Goal: Navigation & Orientation: Find specific page/section

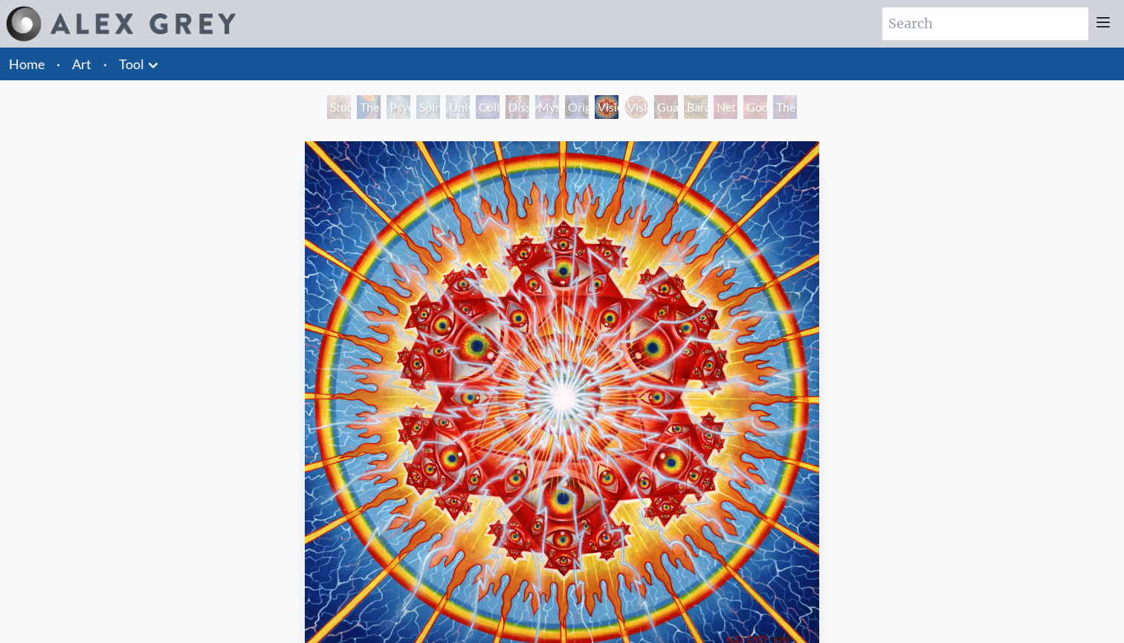
click at [95, 65] on li "Art" at bounding box center [81, 64] width 31 height 33
click at [45, 67] on li "Home" at bounding box center [25, 64] width 51 height 33
click at [153, 66] on icon at bounding box center [153, 64] width 9 height 5
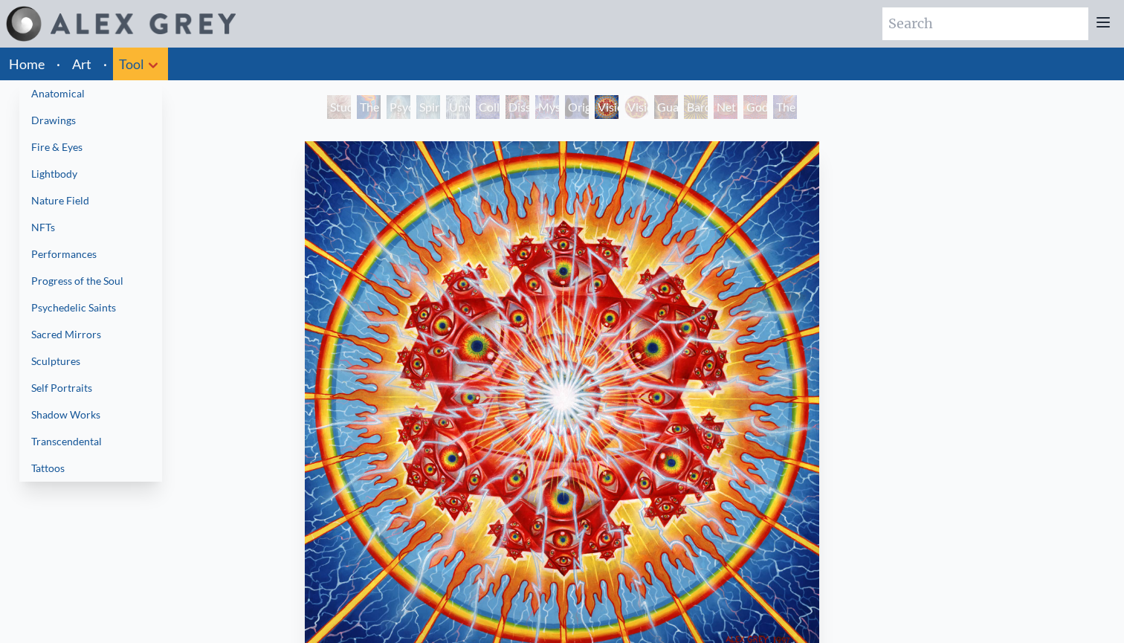
click at [57, 170] on link "Lightbody" at bounding box center [90, 174] width 143 height 27
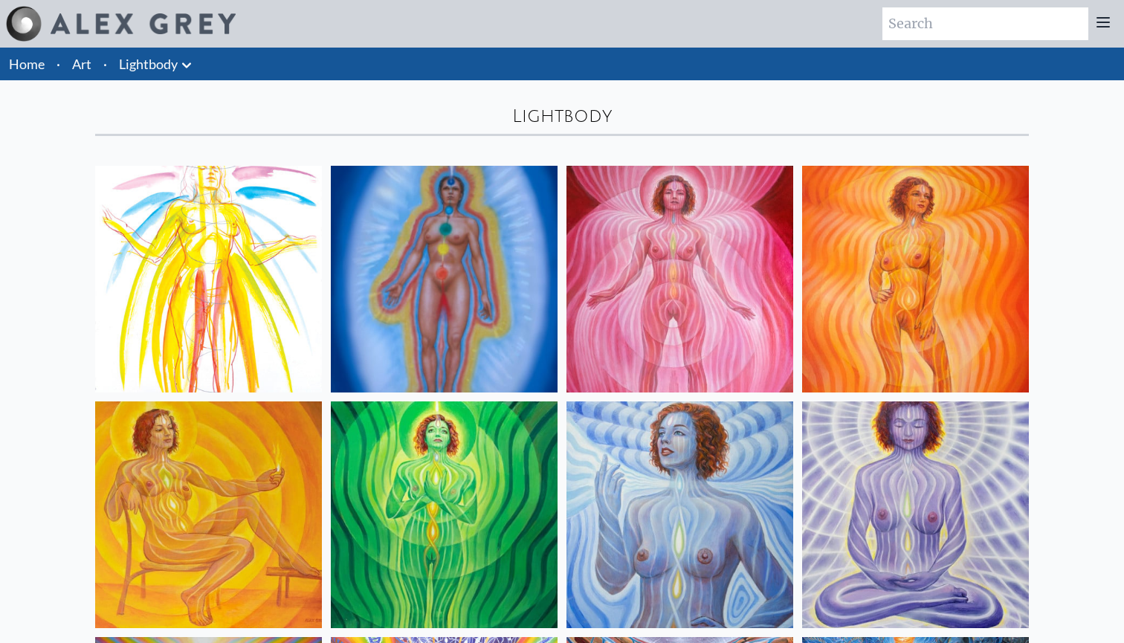
click at [93, 72] on li "Art" at bounding box center [81, 64] width 31 height 33
click at [88, 62] on link "Art" at bounding box center [81, 64] width 19 height 21
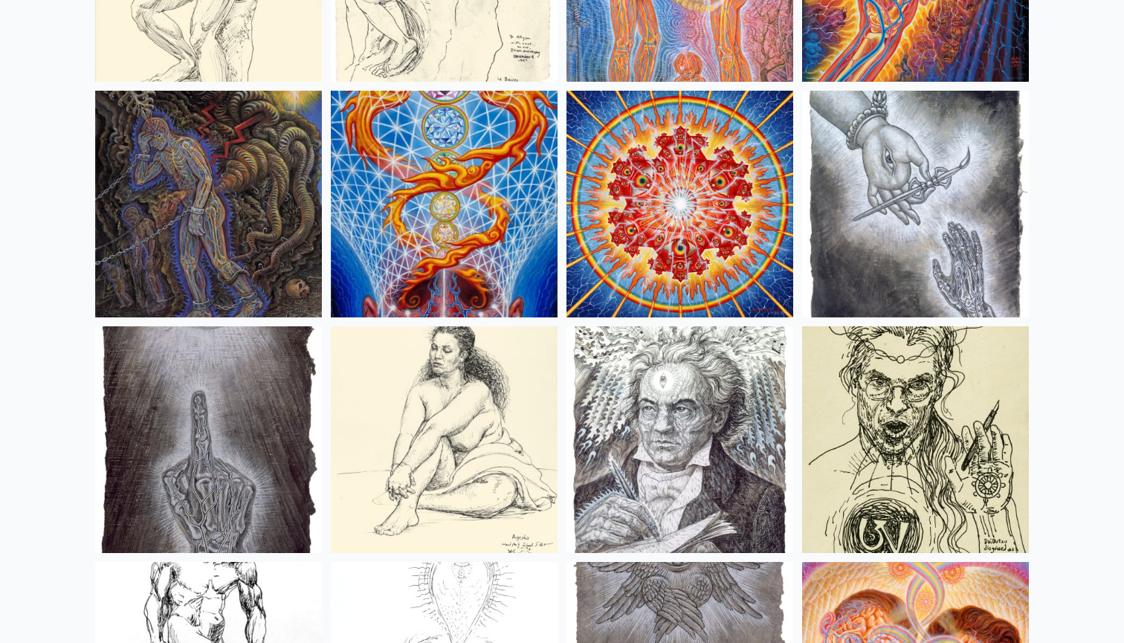
scroll to position [11631, 0]
